Goal: Communication & Community: Answer question/provide support

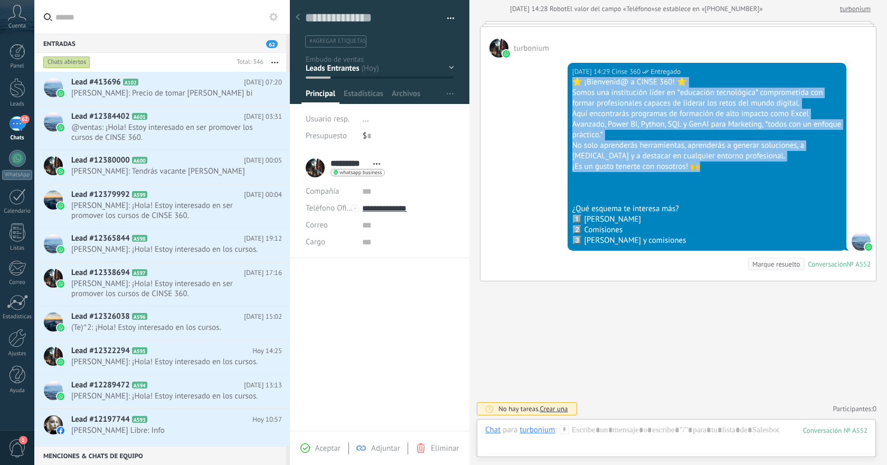
drag, startPoint x: 568, startPoint y: 82, endPoint x: 737, endPoint y: 168, distance: 189.5
click at [737, 168] on div "[DATE] 14:29 Cinse 360 Entregado 🌟 ¡Bienvenid@ a CINSE 360! 🌟 Somos una institu…" at bounding box center [706, 157] width 279 height 188
copy div "🌟 ¡Bienvenid@ a CINSE 360! 🌟 Somos una institución líder en *educación tecnológ…"
click at [207, 85] on h2 "Lead #413696 A102" at bounding box center [157, 82] width 173 height 11
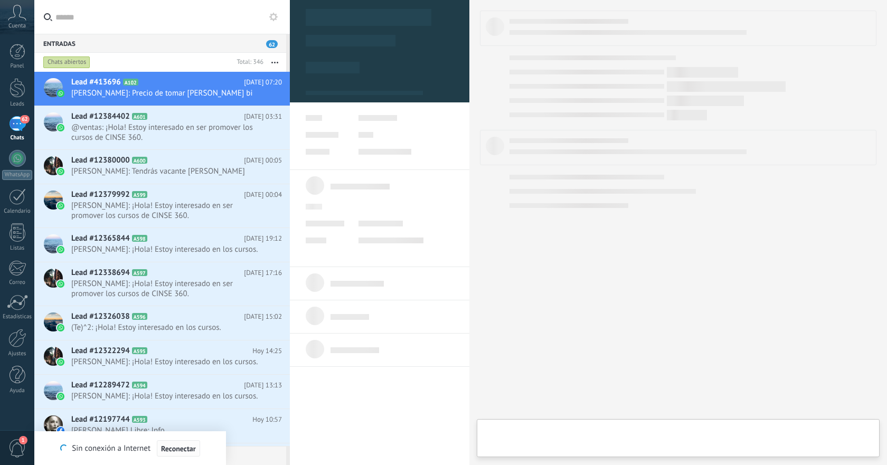
click at [176, 451] on span "Reconectar" at bounding box center [178, 448] width 35 height 7
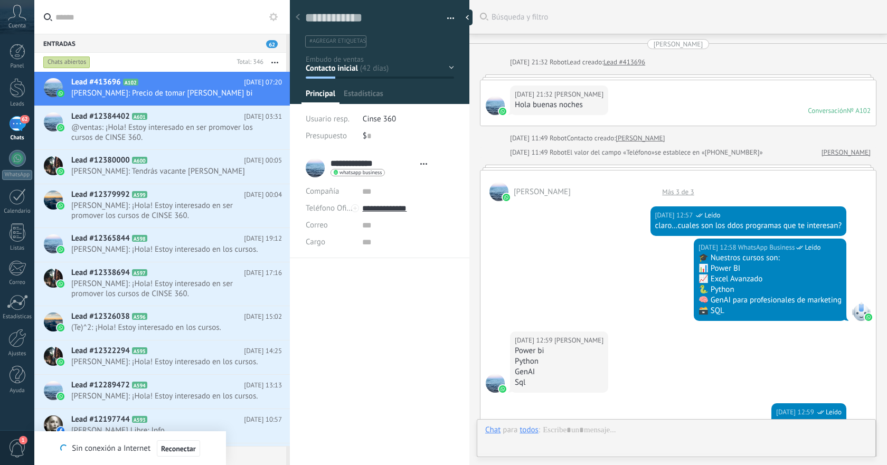
type textarea "**********"
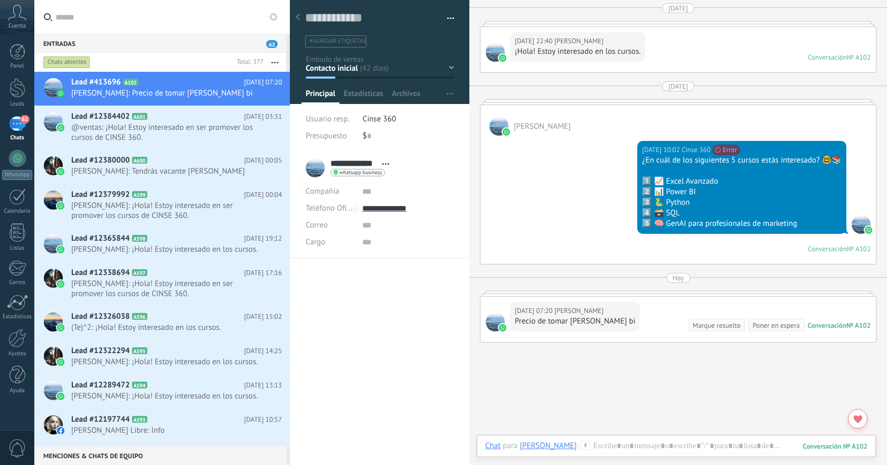
scroll to position [1279, 0]
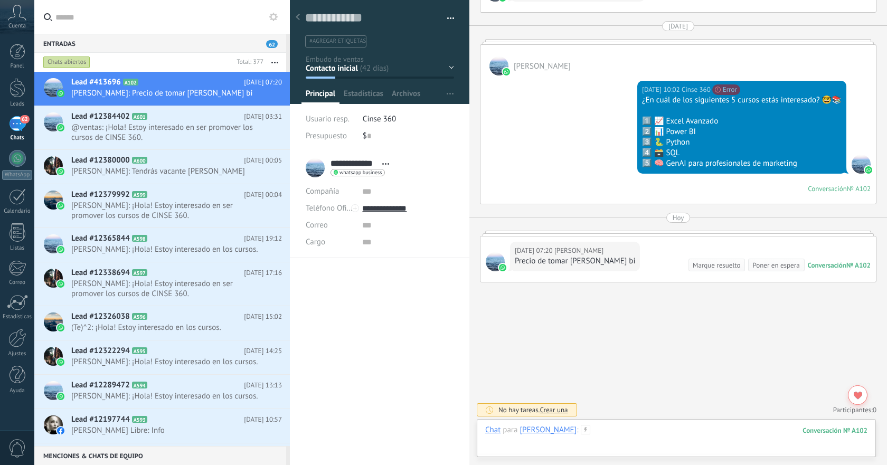
click at [637, 434] on div at bounding box center [676, 441] width 382 height 32
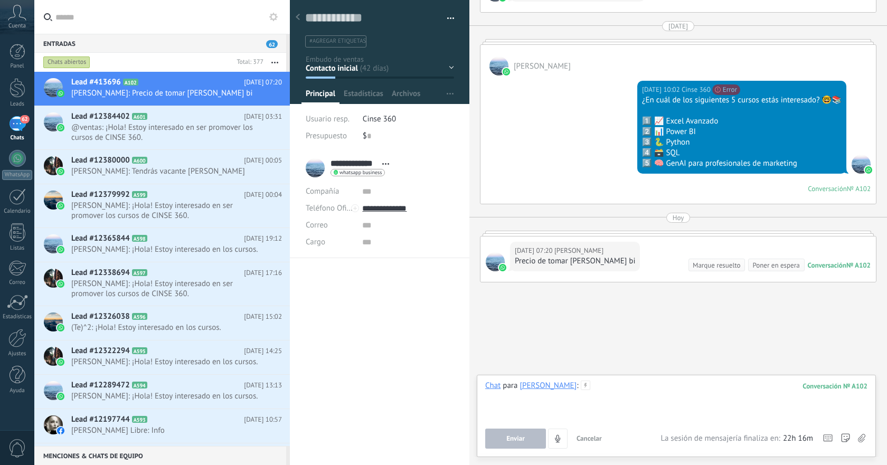
paste div
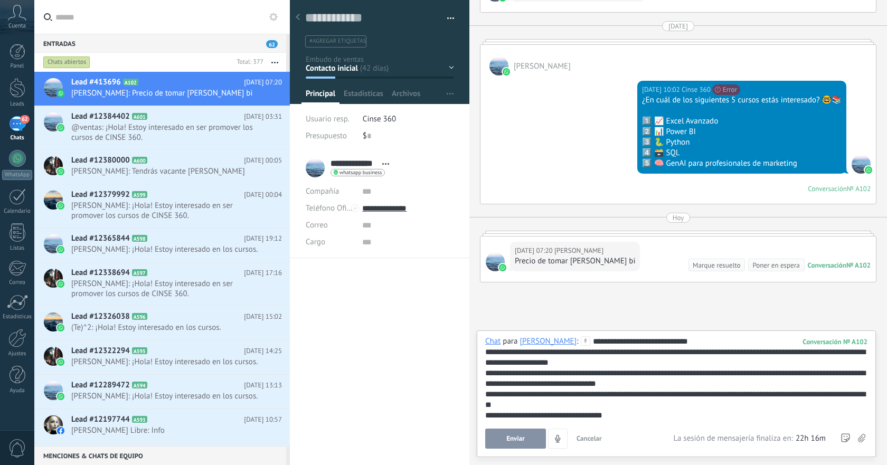
click at [508, 440] on span "Enviar" at bounding box center [515, 438] width 18 height 7
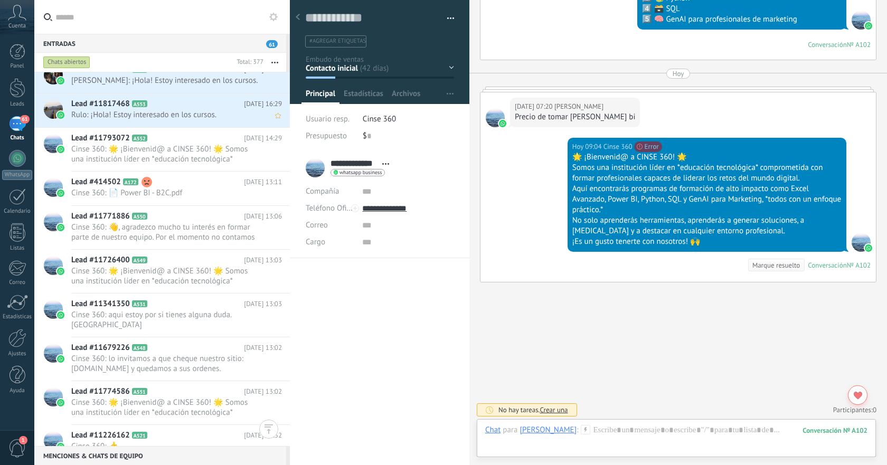
scroll to position [1897, 0]
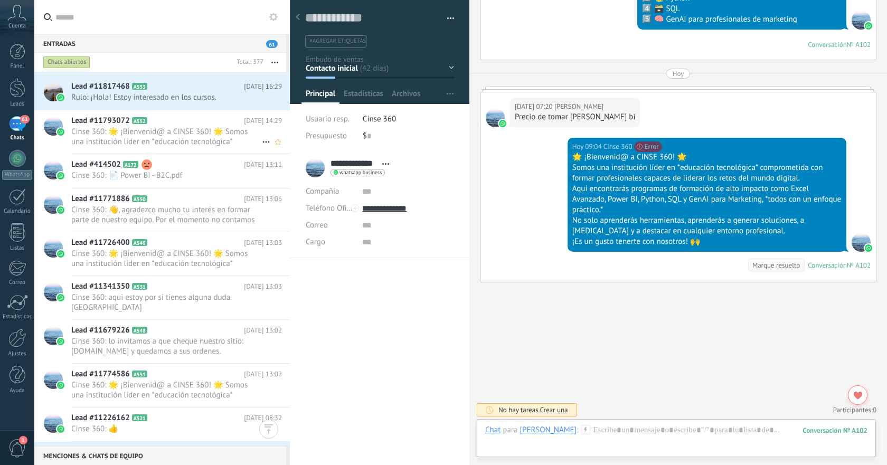
click at [187, 144] on span "Cinse 360: 🌟 ¡Bienvenid@ a CINSE 360! 🌟 Somos una institución líder en *educaci…" at bounding box center [166, 137] width 190 height 20
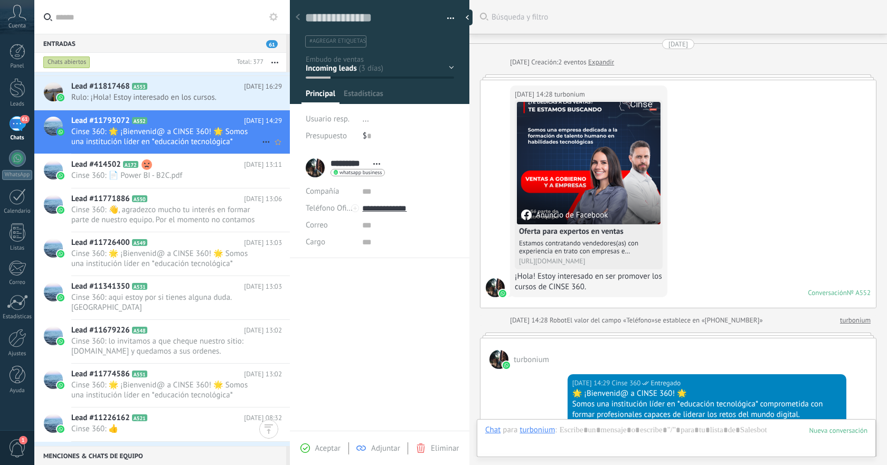
scroll to position [311, 0]
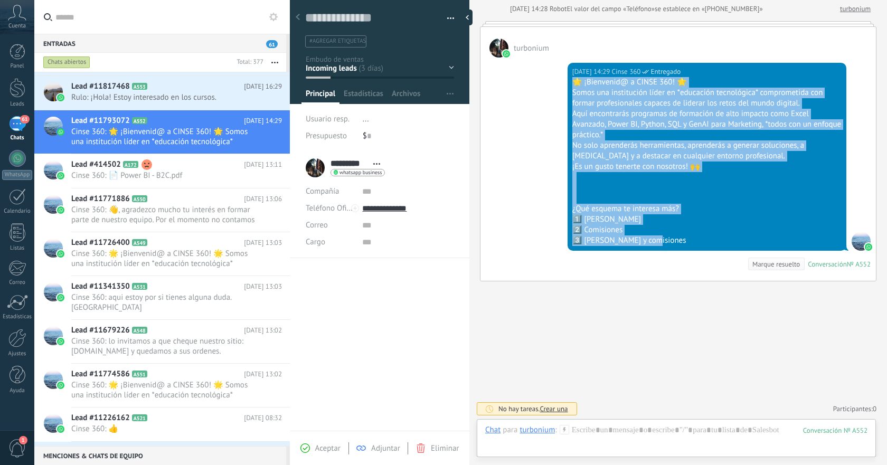
drag, startPoint x: 570, startPoint y: 82, endPoint x: 692, endPoint y: 239, distance: 198.2
click at [692, 239] on div "🌟 ¡Bienvenid@ a CINSE 360! 🌟 Somos una institución líder en *educación tecnológ…" at bounding box center [706, 161] width 269 height 169
copy div "🌟 ¡Bienvenid@ a CINSE 360! 🌟 Somos una institución líder en *educación tecnológ…"
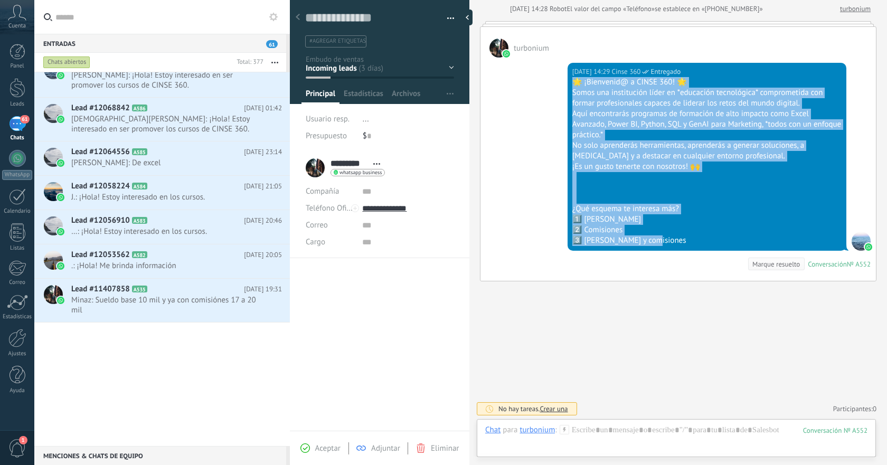
scroll to position [0, 0]
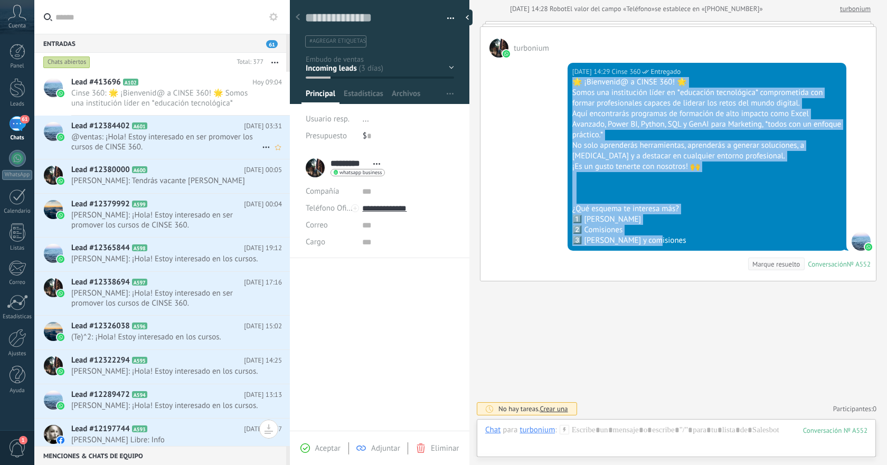
click at [217, 150] on span "@ventas: ¡Hola! Estoy interesado en ser promover los cursos de CINSE 360." at bounding box center [166, 142] width 190 height 20
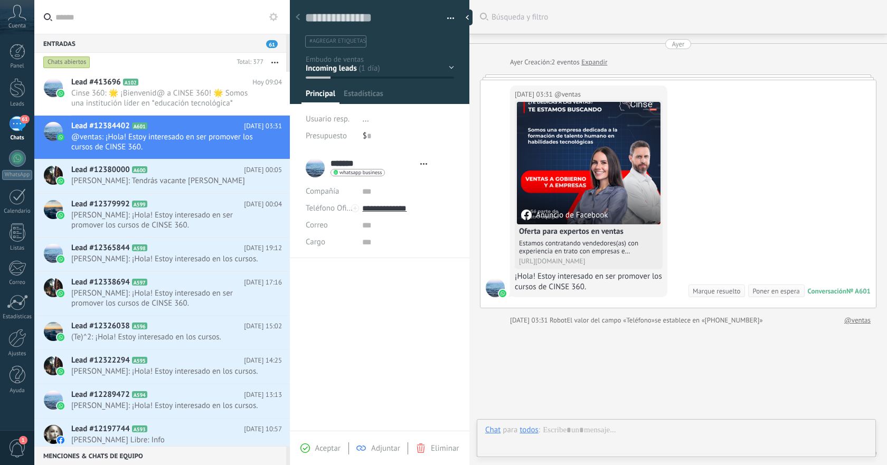
type textarea "**********"
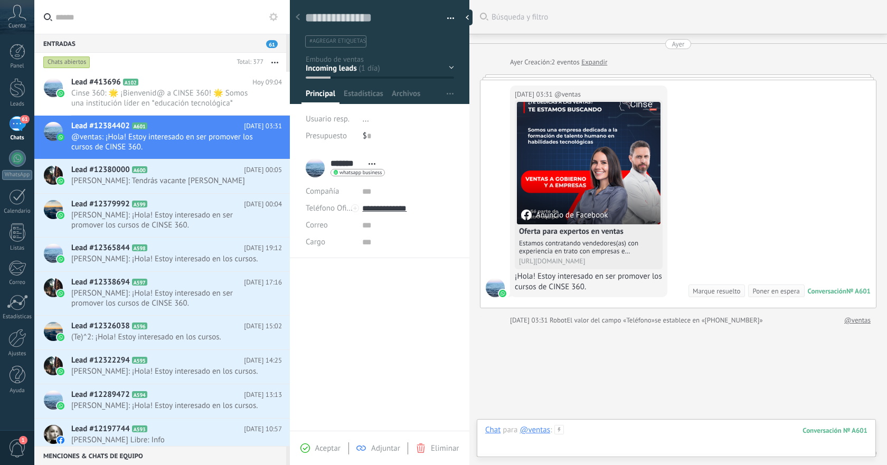
click at [630, 430] on div at bounding box center [676, 441] width 382 height 32
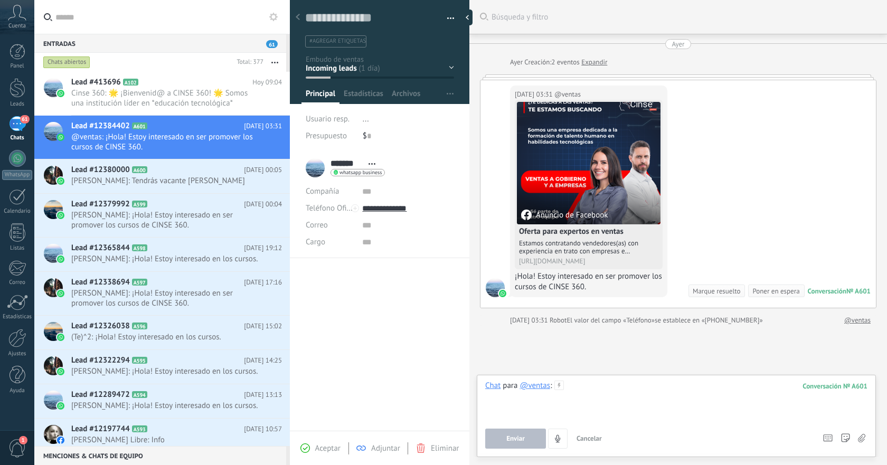
paste div
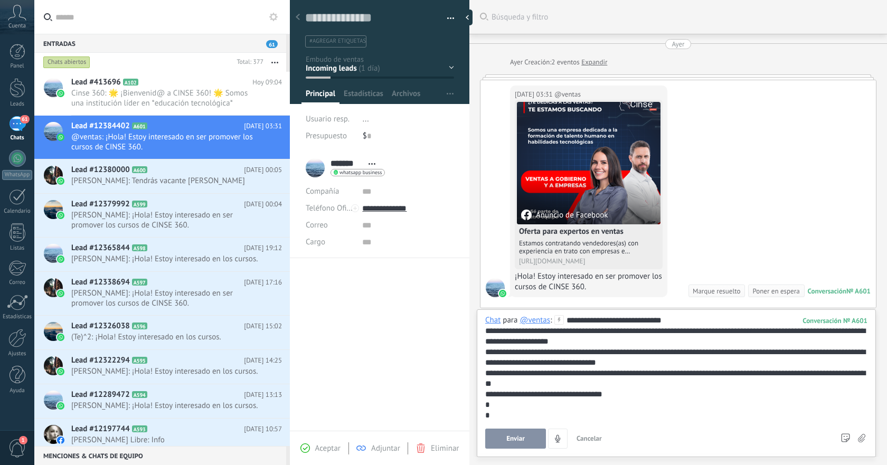
click at [521, 440] on span "Enviar" at bounding box center [515, 438] width 18 height 7
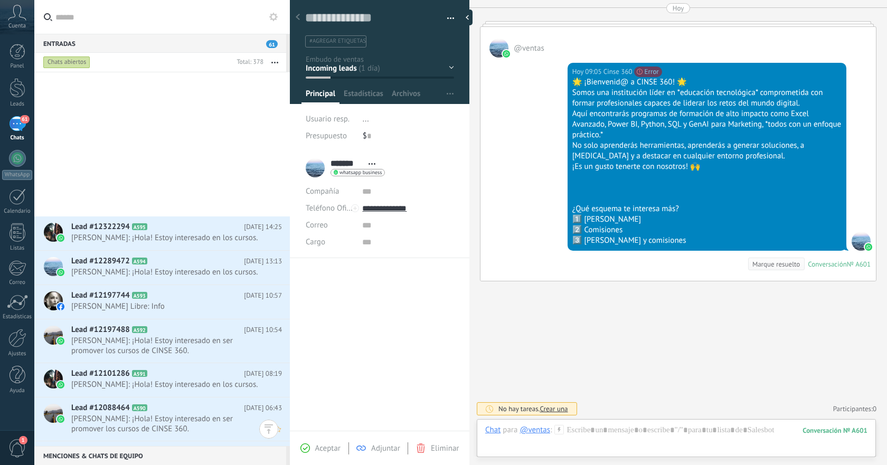
scroll to position [0, 0]
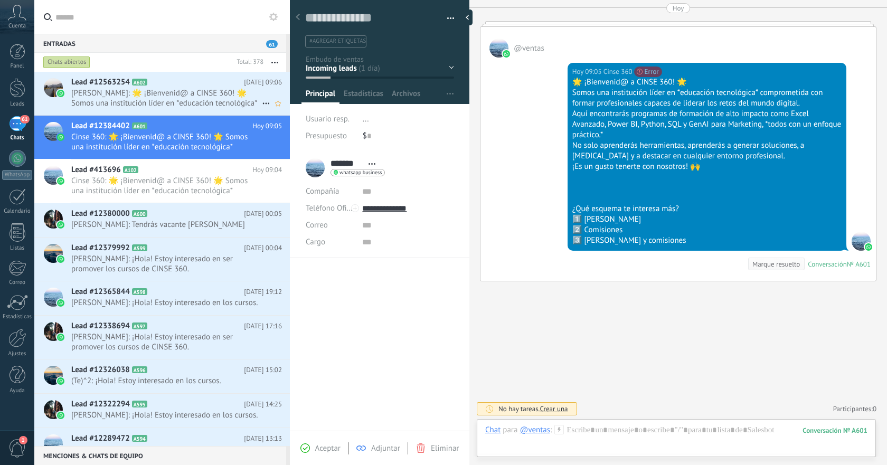
click at [262, 103] on use at bounding box center [265, 104] width 7 height 2
click at [187, 100] on div at bounding box center [443, 232] width 887 height 465
click at [196, 103] on span "[PERSON_NAME]: 🌟 ¡Bienvenid@ a CINSE 360! 🌟 Somos una institución líder en *edu…" at bounding box center [166, 98] width 190 height 20
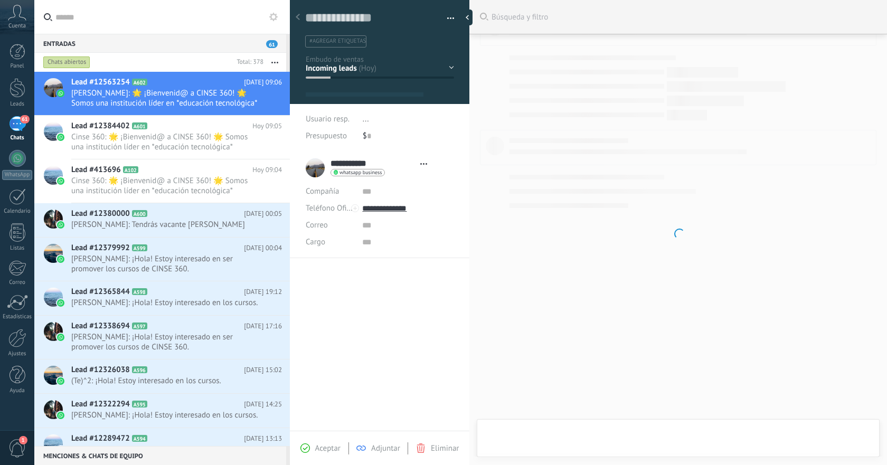
type textarea "**********"
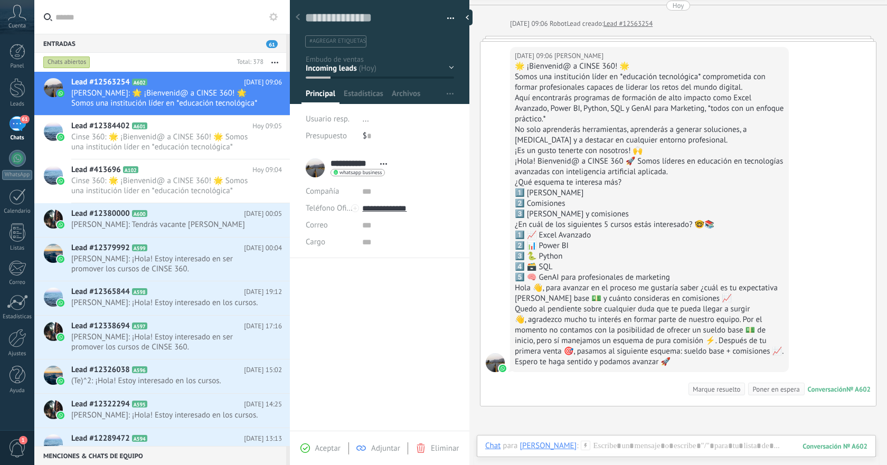
scroll to position [37, 0]
